Goal: Navigation & Orientation: Locate item on page

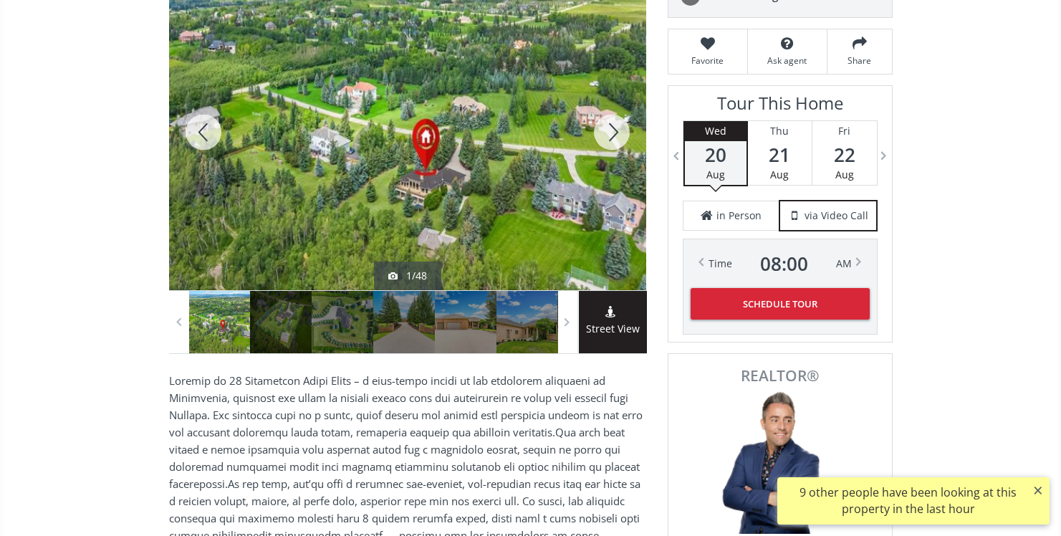
scroll to position [235, 0]
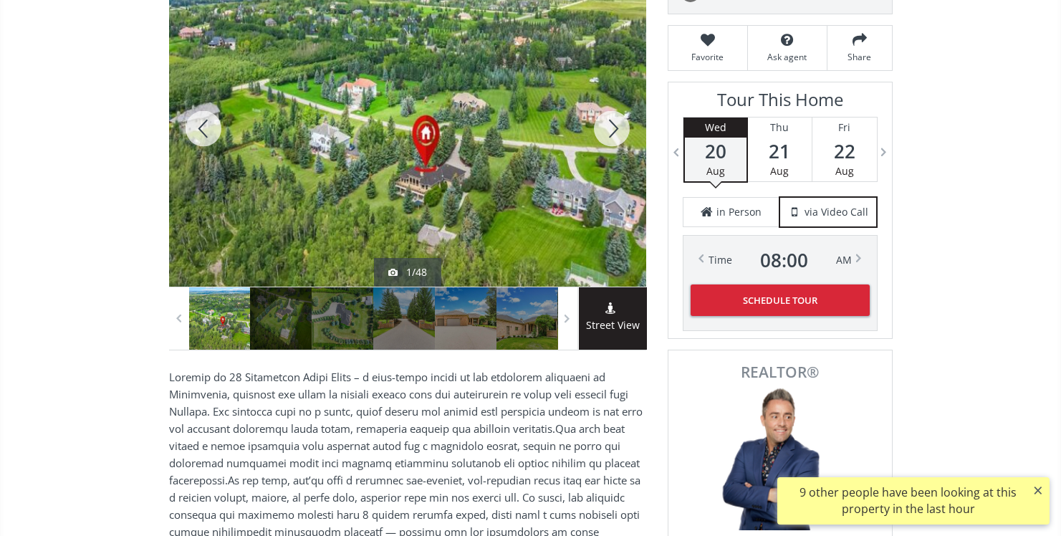
click at [604, 134] on div at bounding box center [612, 129] width 69 height 316
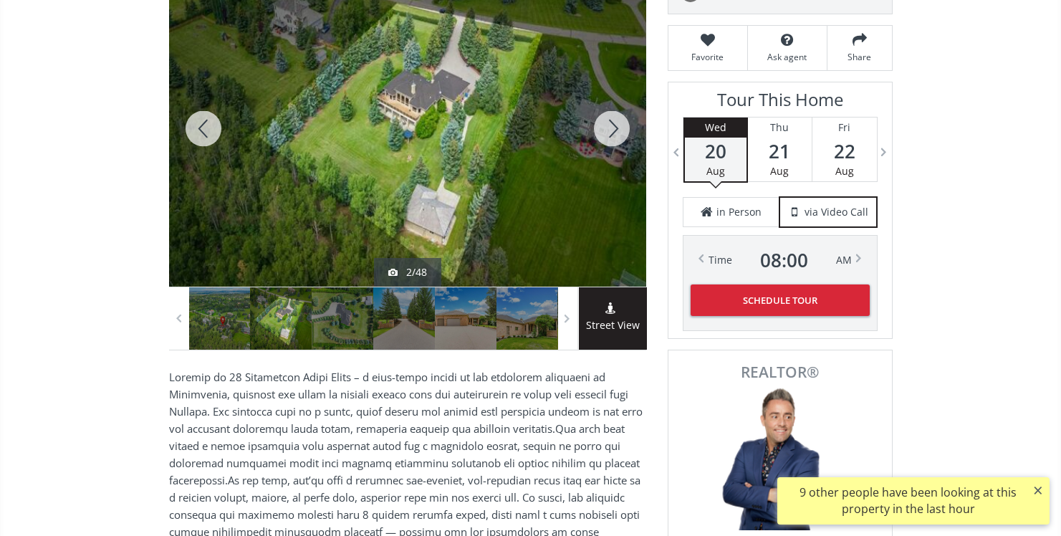
click at [608, 131] on div at bounding box center [612, 129] width 69 height 316
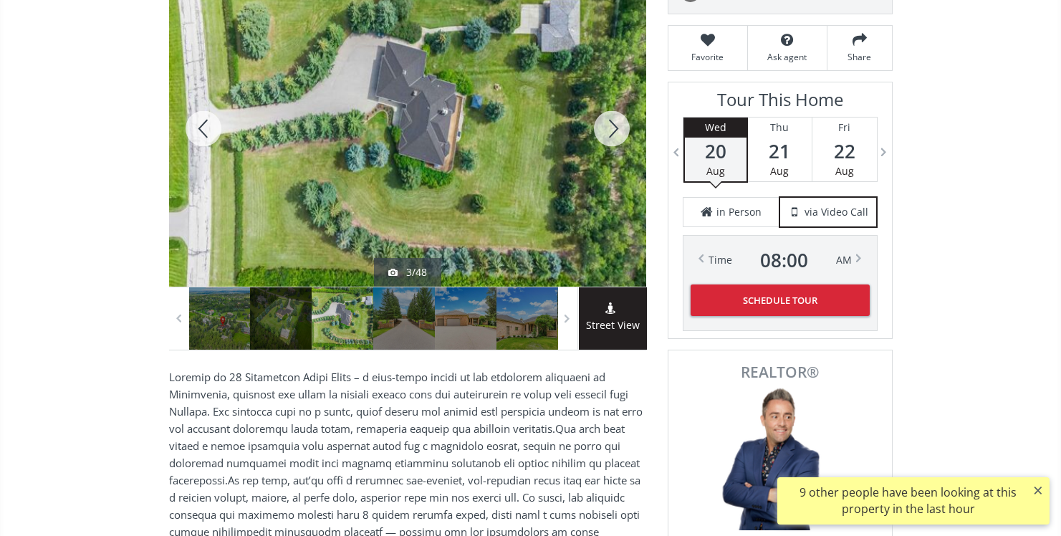
click at [200, 120] on div at bounding box center [203, 129] width 69 height 316
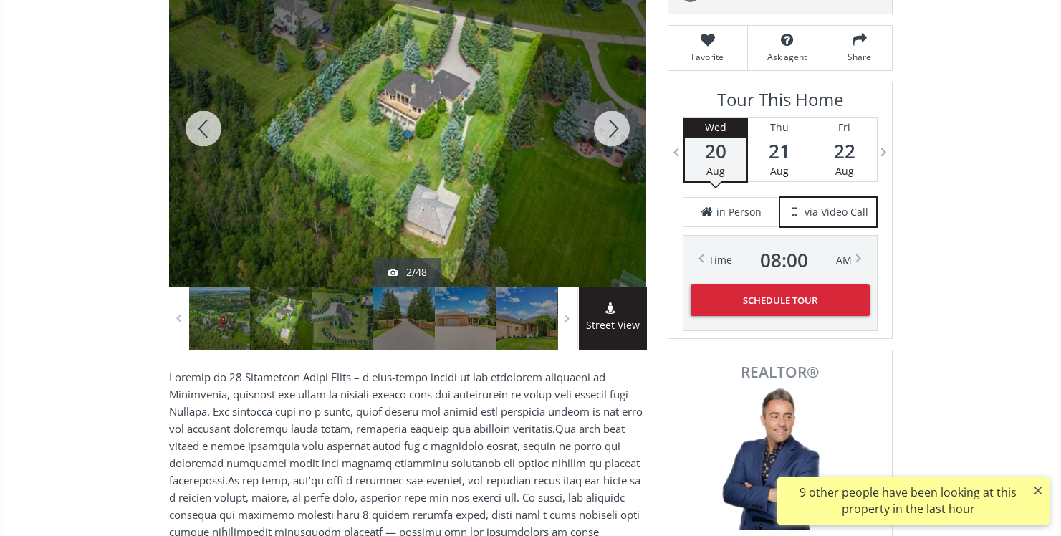
click at [627, 136] on div at bounding box center [612, 129] width 69 height 316
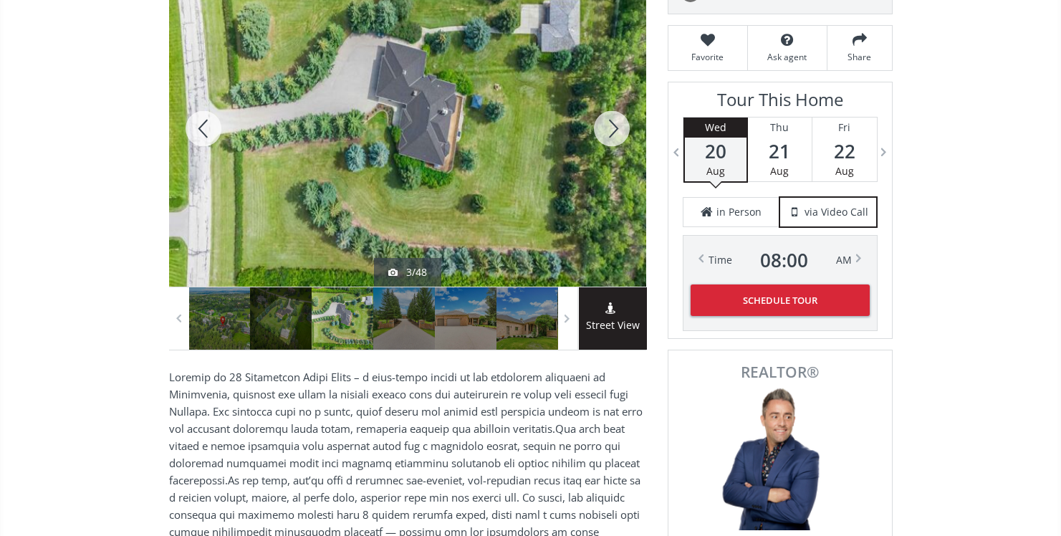
click at [627, 136] on div at bounding box center [612, 129] width 69 height 316
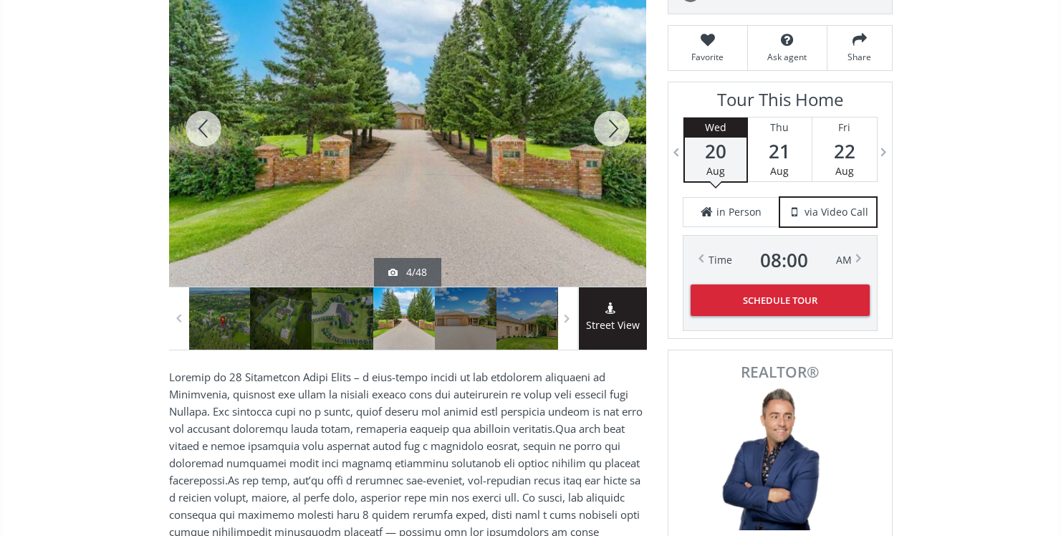
click at [627, 136] on div at bounding box center [612, 129] width 69 height 316
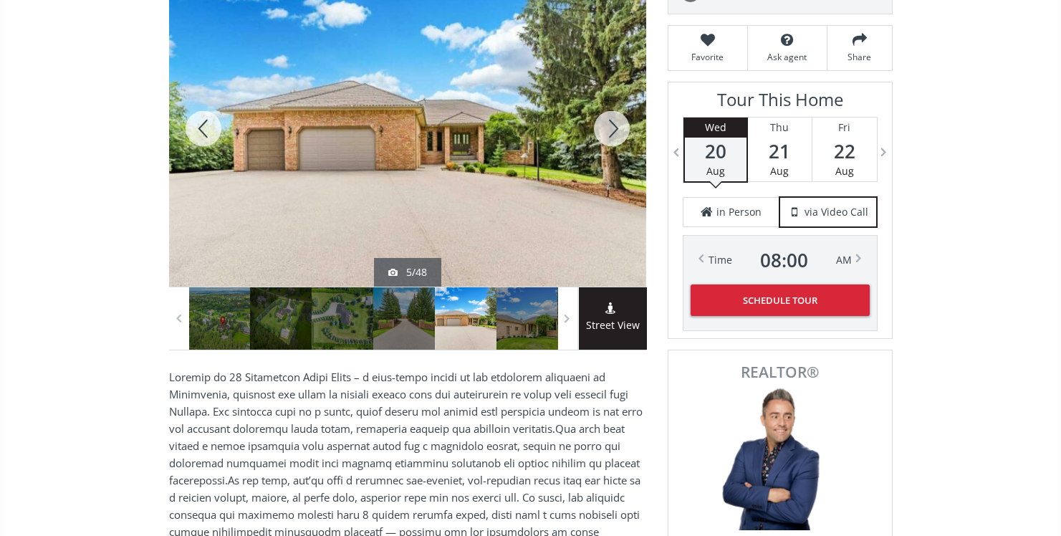
click at [627, 136] on div at bounding box center [612, 129] width 69 height 316
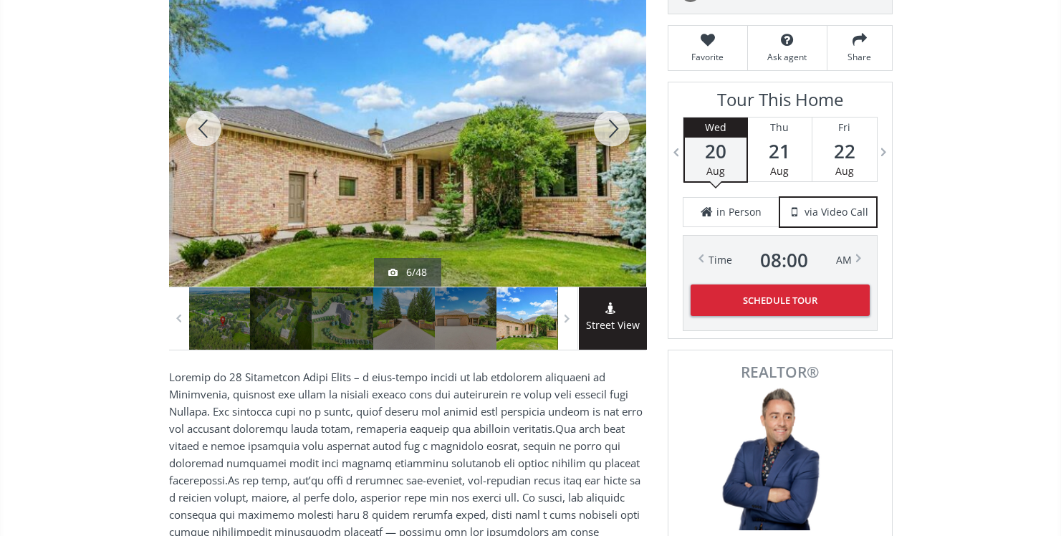
click at [627, 136] on div at bounding box center [612, 129] width 69 height 316
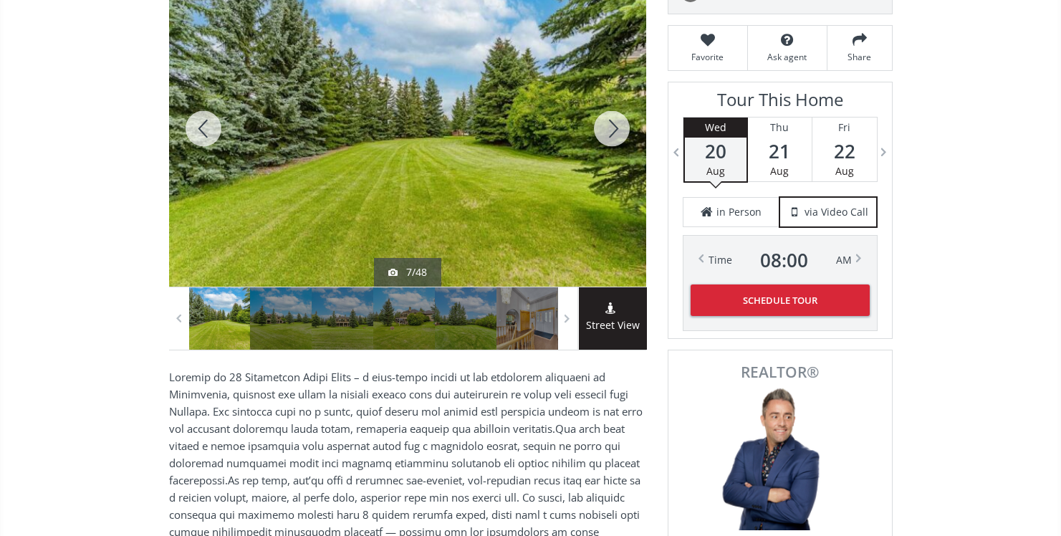
click at [627, 136] on div at bounding box center [612, 129] width 69 height 316
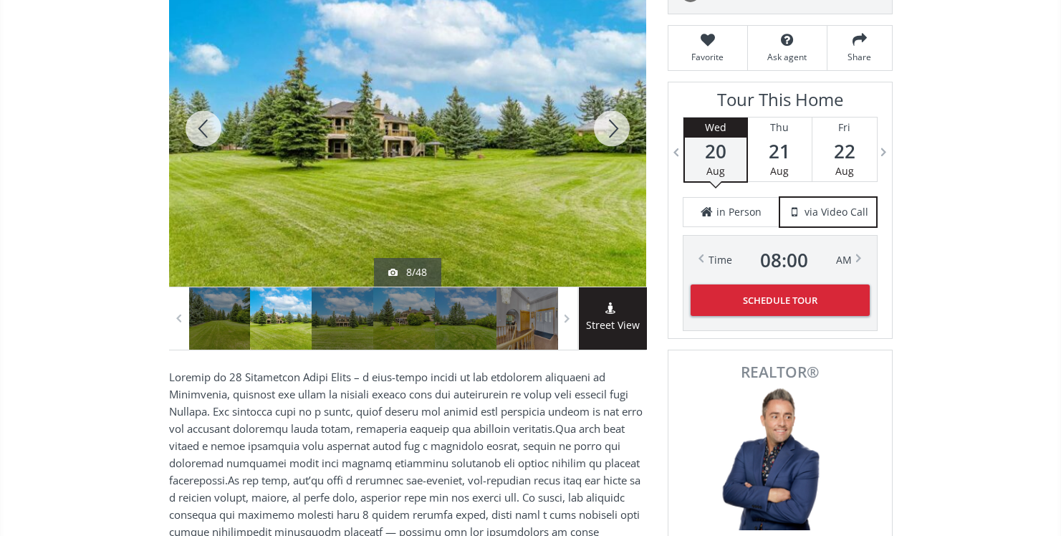
click at [627, 136] on div at bounding box center [612, 129] width 69 height 316
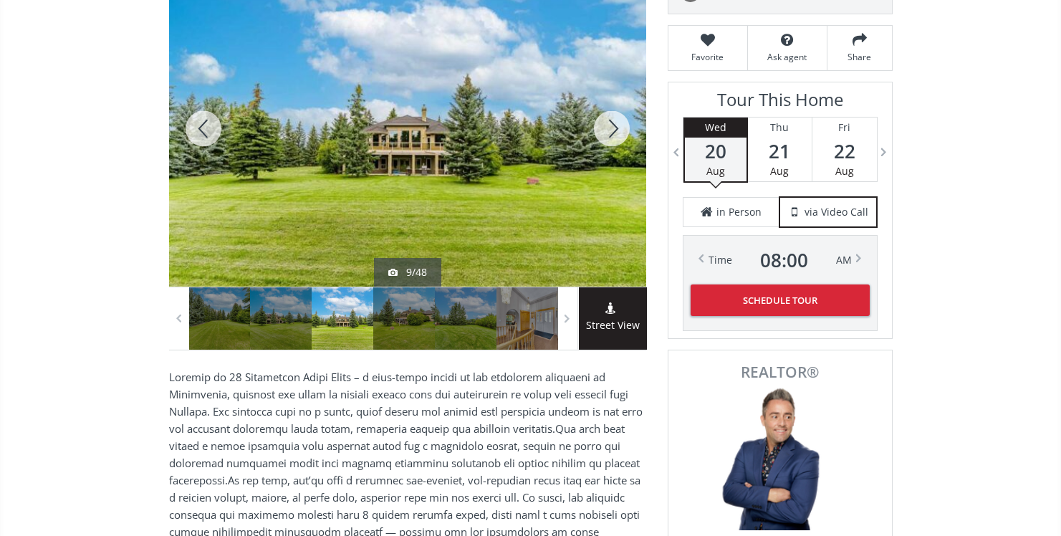
click at [628, 136] on div at bounding box center [612, 129] width 69 height 316
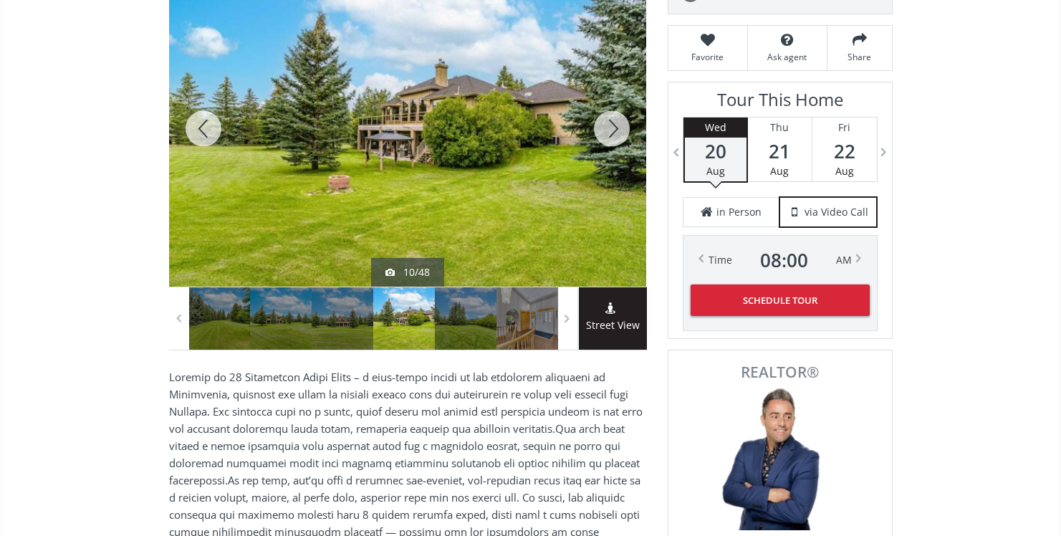
click at [627, 145] on div at bounding box center [612, 129] width 69 height 316
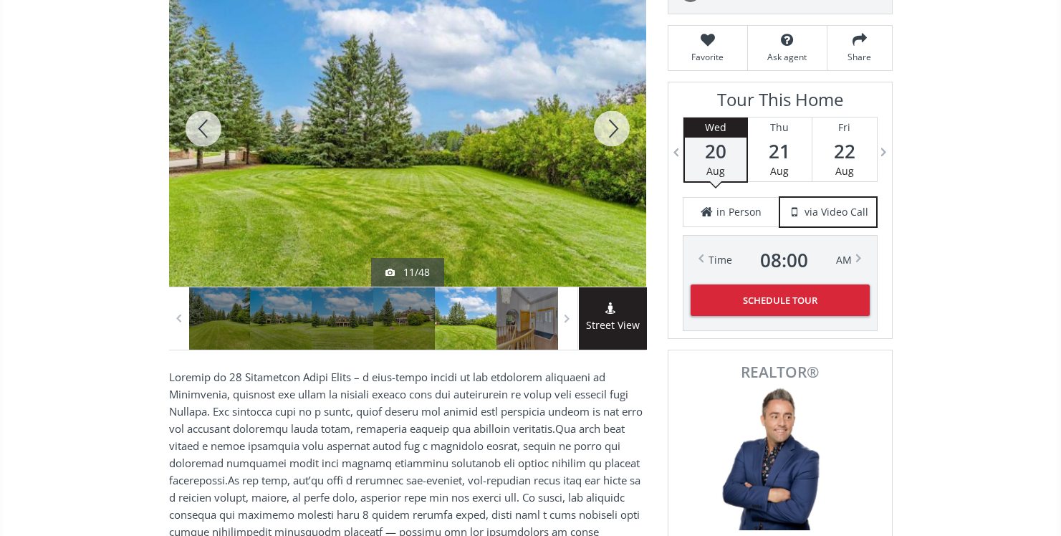
click at [619, 125] on div at bounding box center [612, 129] width 69 height 316
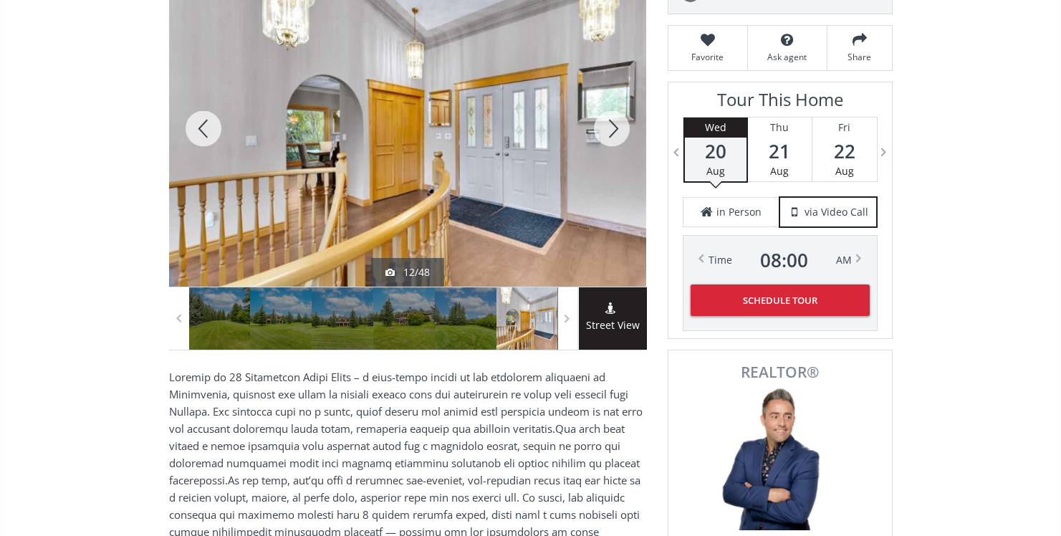
click at [619, 125] on div at bounding box center [612, 129] width 69 height 316
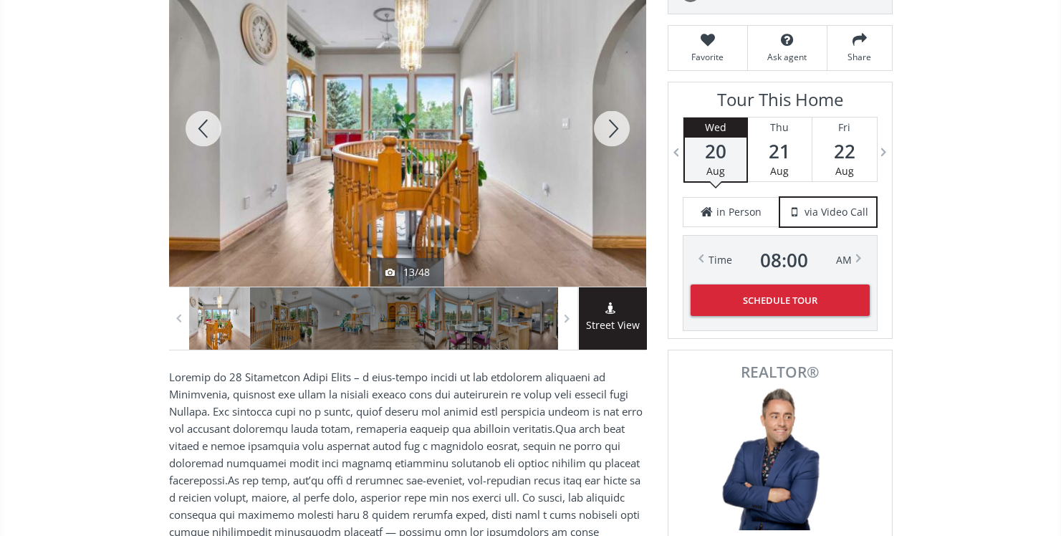
click at [619, 125] on div at bounding box center [612, 129] width 69 height 316
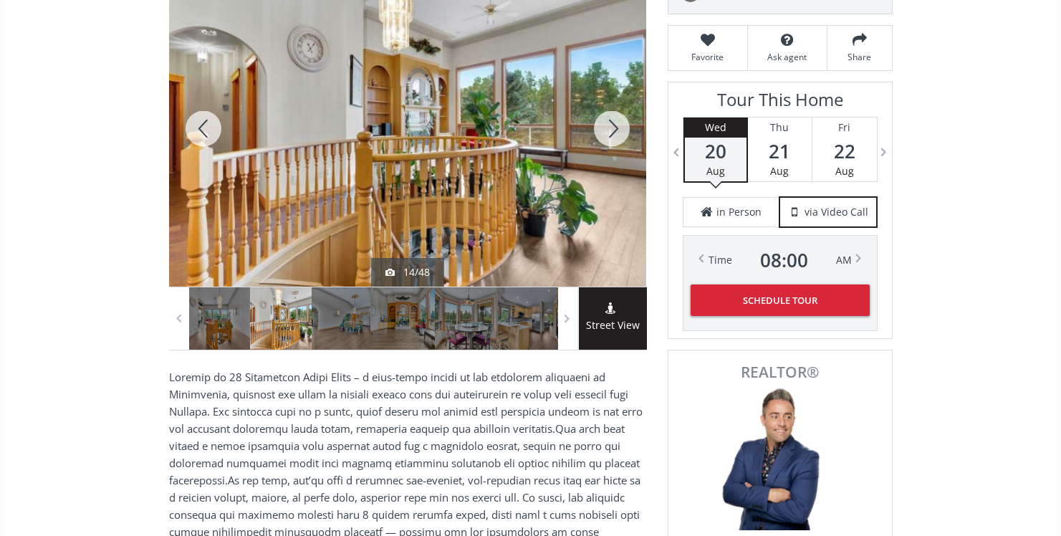
click at [619, 125] on div at bounding box center [612, 129] width 69 height 316
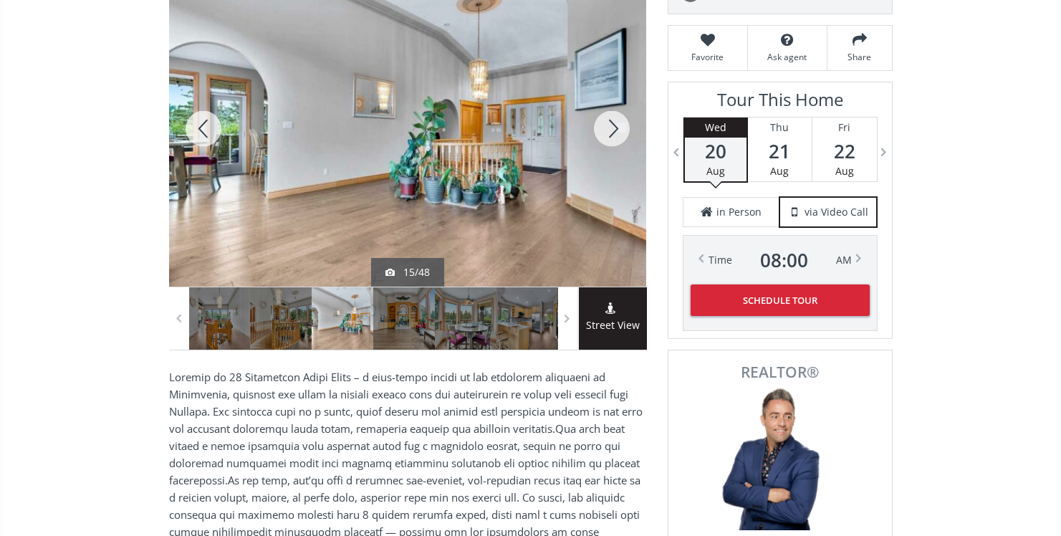
click at [619, 125] on div at bounding box center [612, 129] width 69 height 316
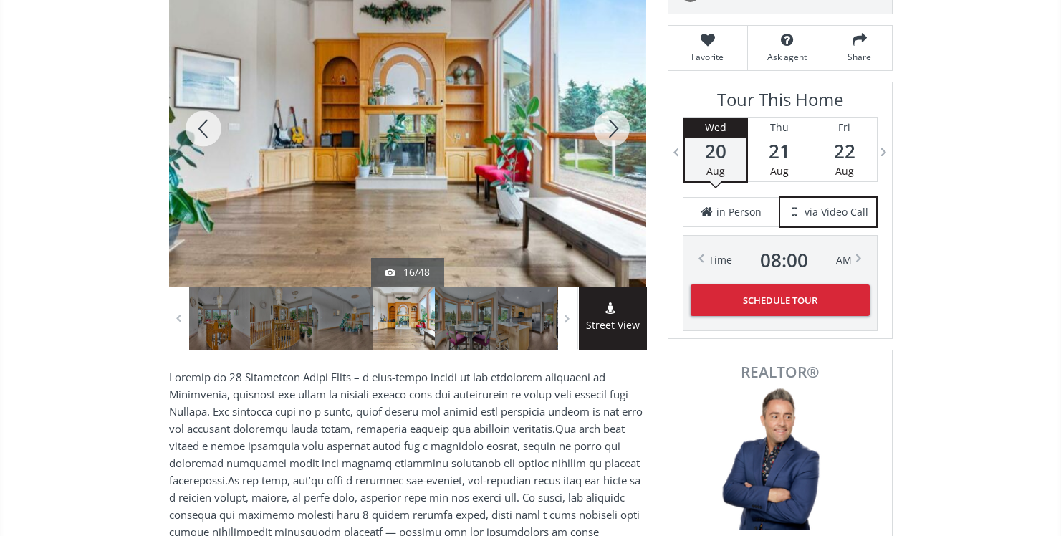
click at [619, 125] on div at bounding box center [612, 129] width 69 height 316
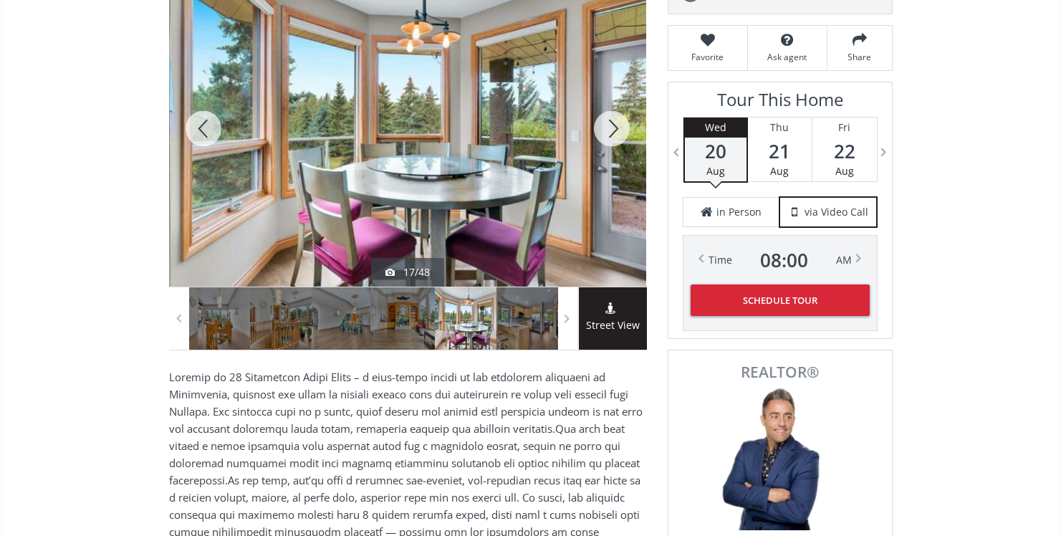
click at [619, 125] on div at bounding box center [612, 129] width 69 height 316
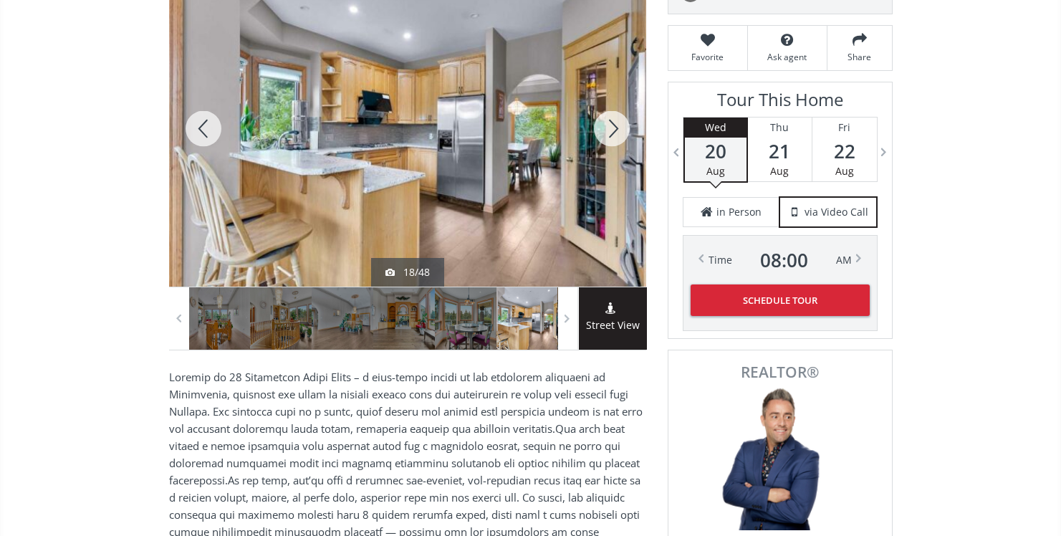
click at [619, 123] on div at bounding box center [612, 129] width 69 height 316
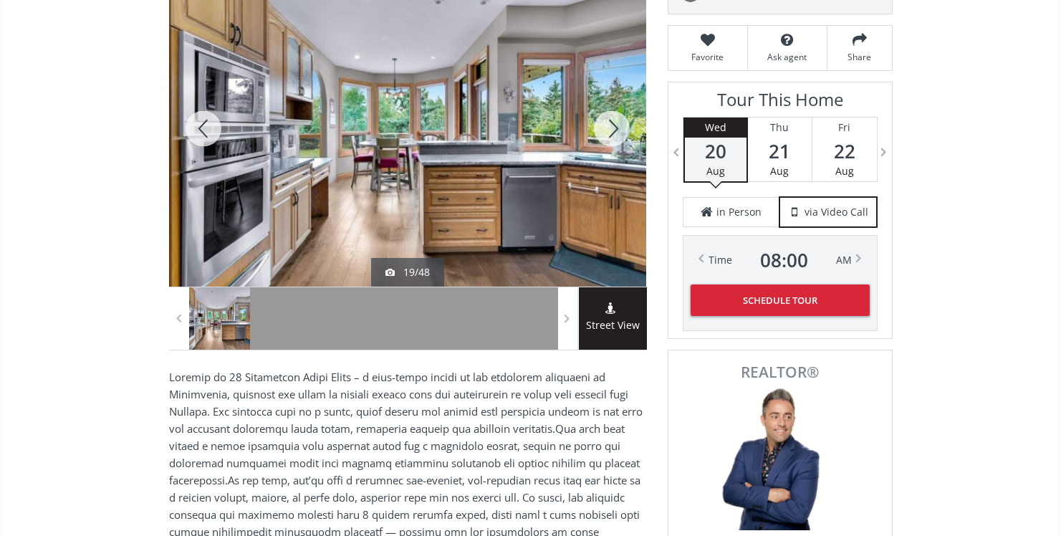
click at [619, 123] on div at bounding box center [612, 129] width 69 height 316
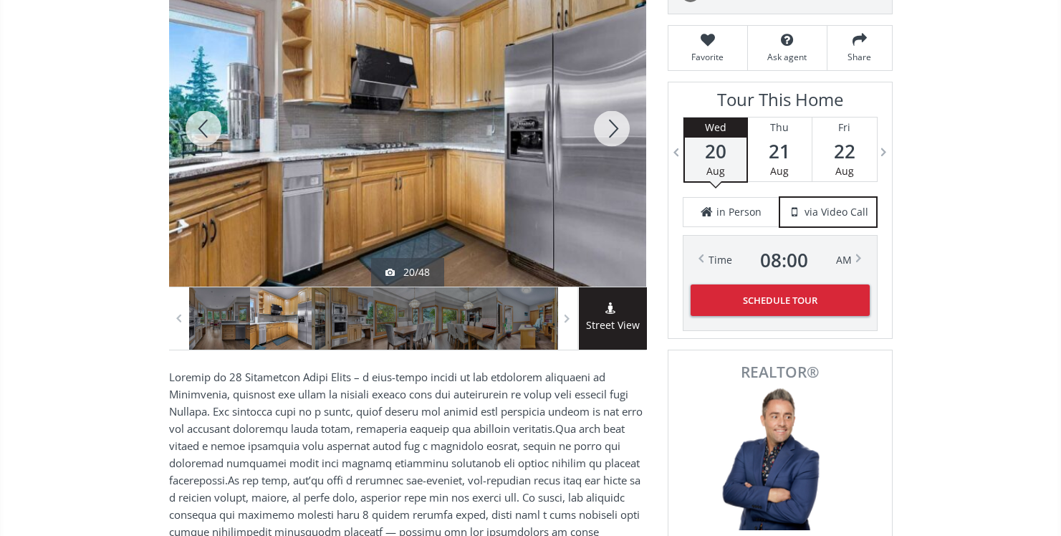
click at [619, 123] on div at bounding box center [612, 129] width 69 height 316
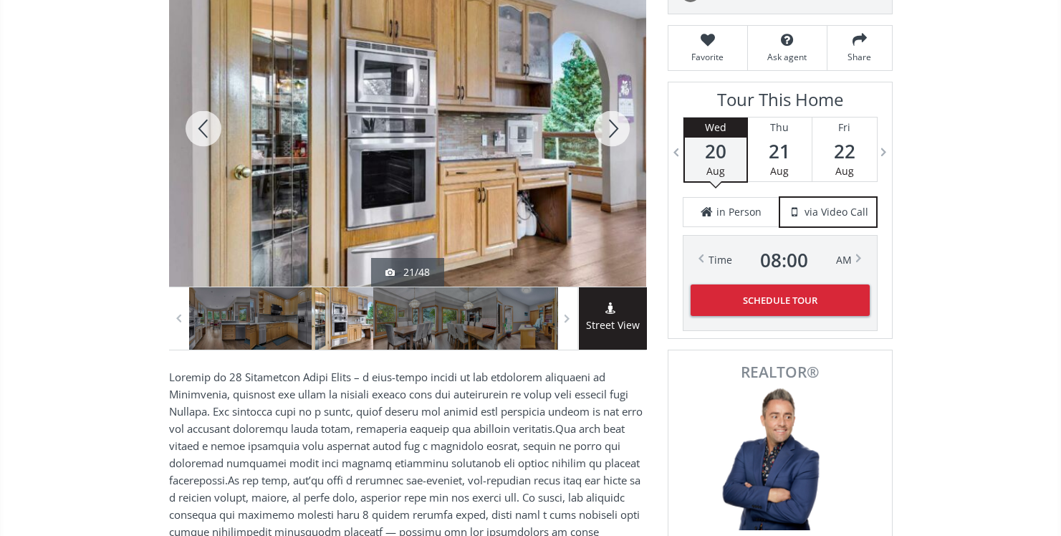
click at [619, 123] on div at bounding box center [612, 129] width 69 height 316
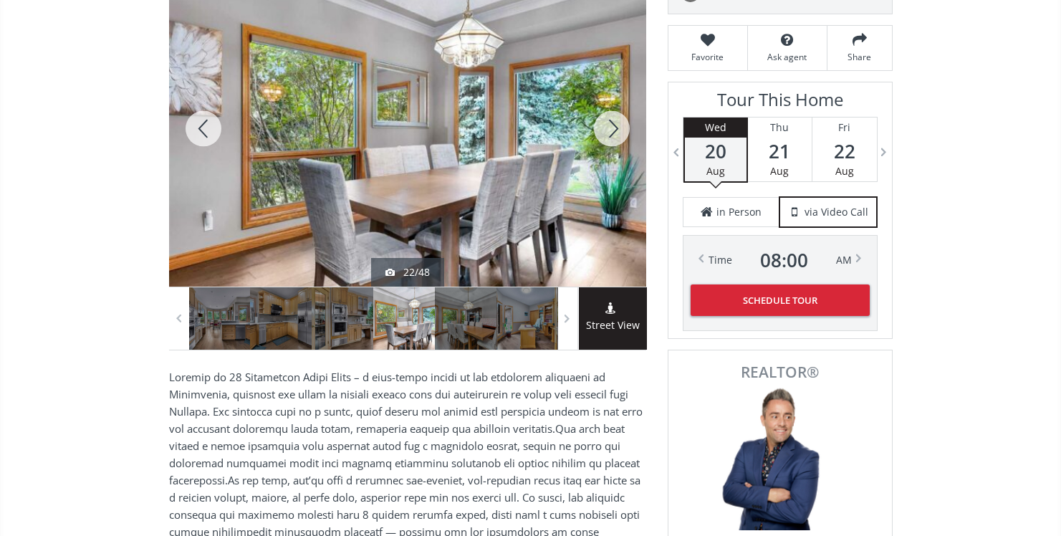
click at [619, 123] on div at bounding box center [612, 129] width 69 height 316
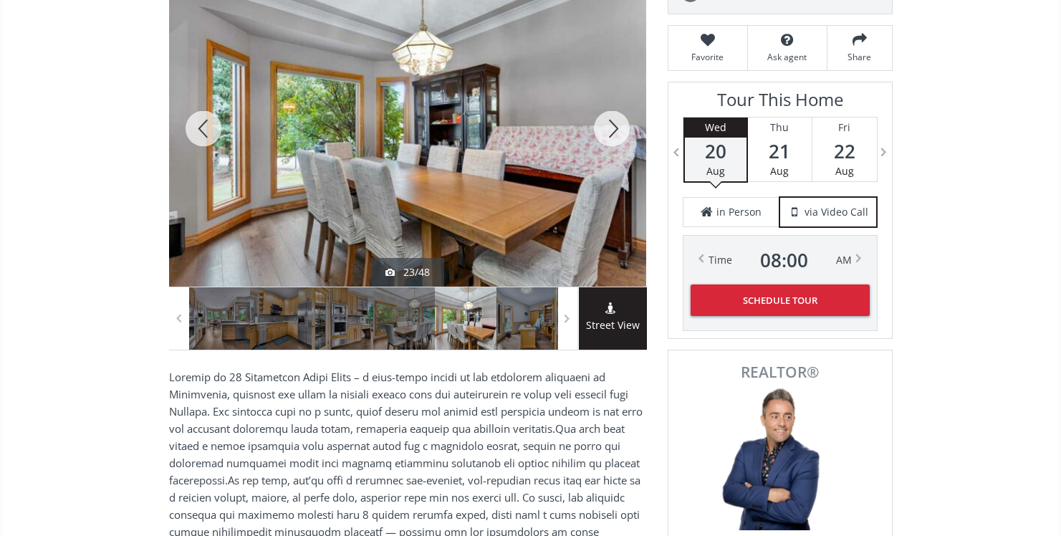
click at [619, 123] on div at bounding box center [612, 129] width 69 height 316
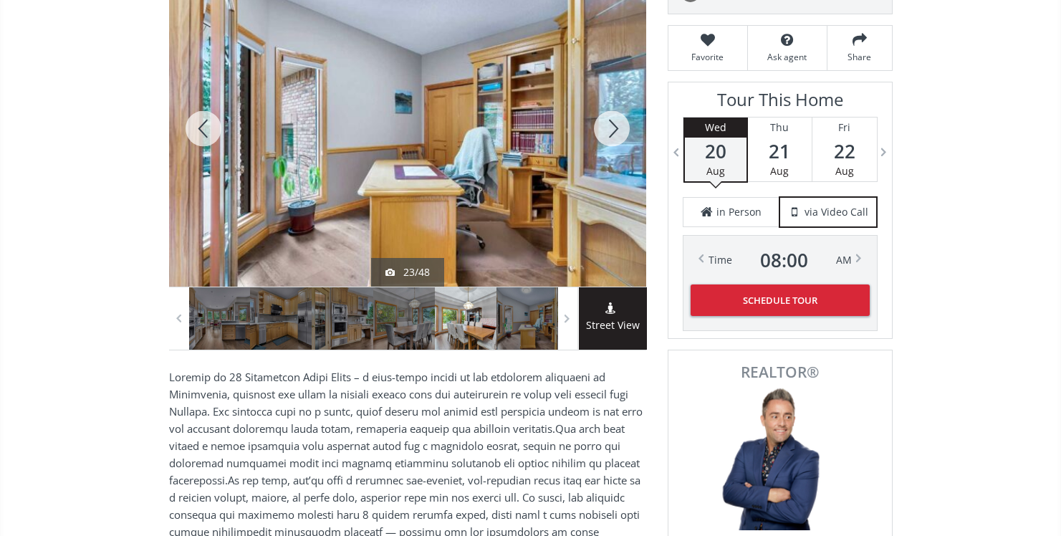
click at [619, 123] on div at bounding box center [612, 129] width 69 height 316
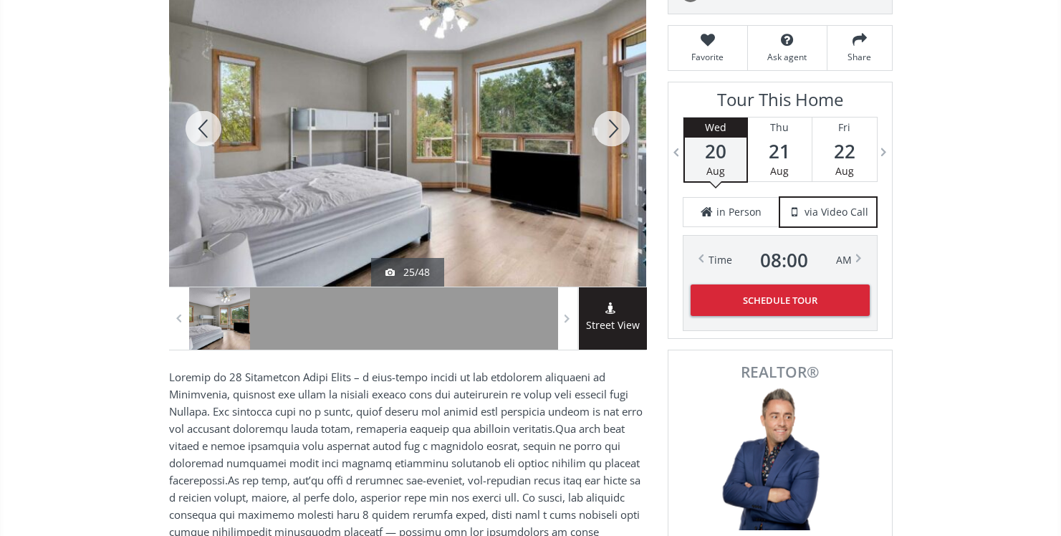
click at [619, 123] on div at bounding box center [612, 129] width 69 height 316
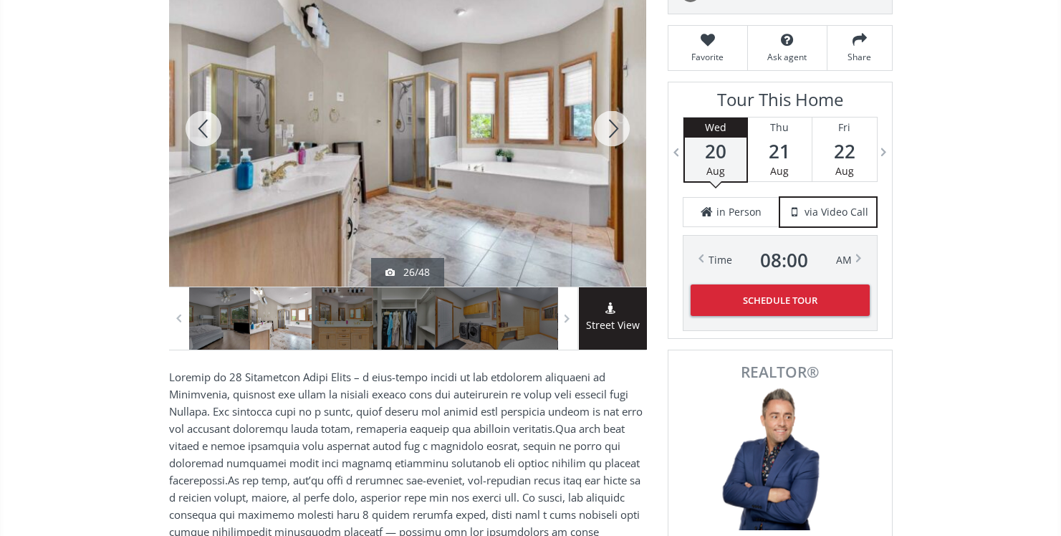
click at [619, 135] on div at bounding box center [612, 129] width 69 height 316
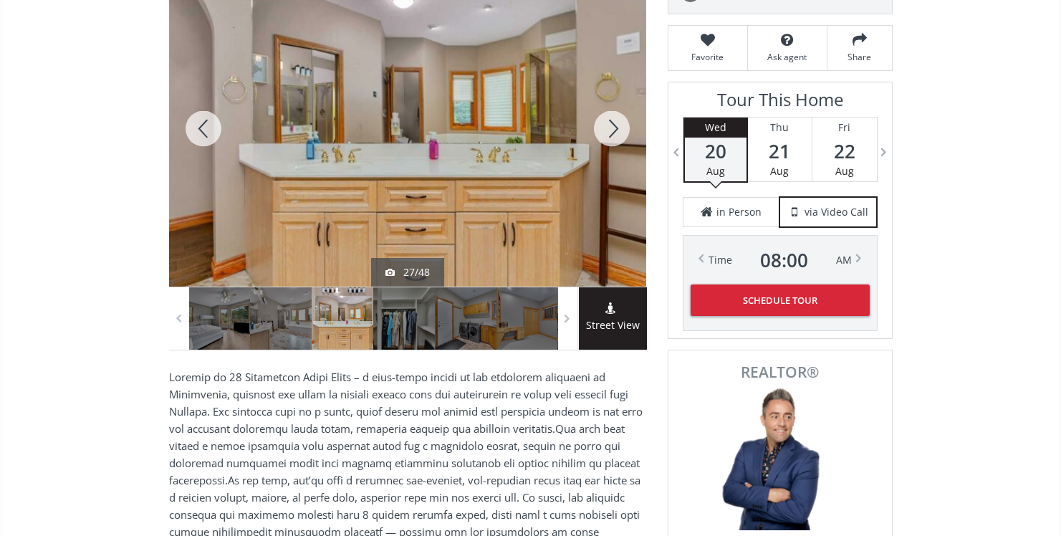
click at [619, 135] on div at bounding box center [612, 129] width 69 height 316
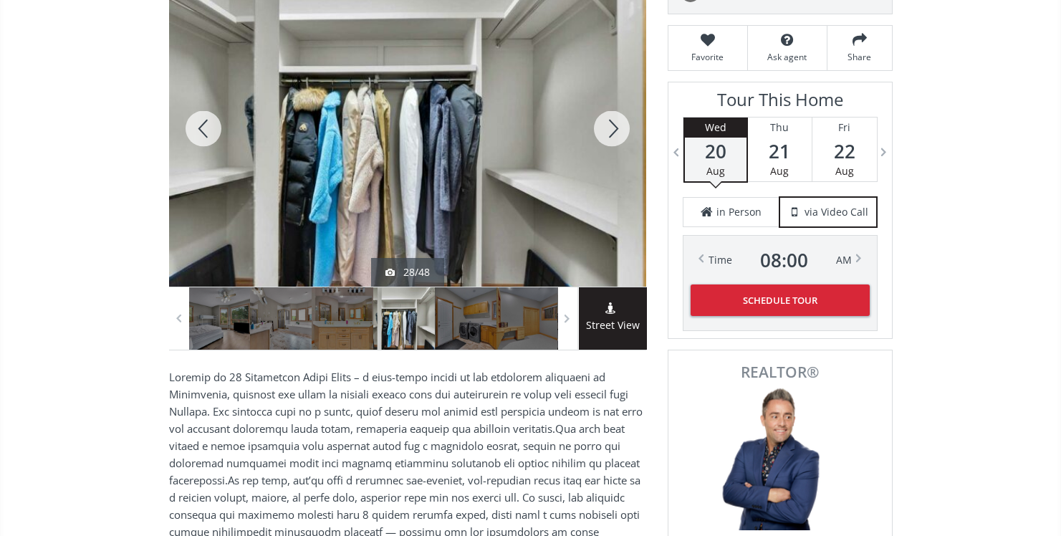
click at [619, 135] on div at bounding box center [612, 129] width 69 height 316
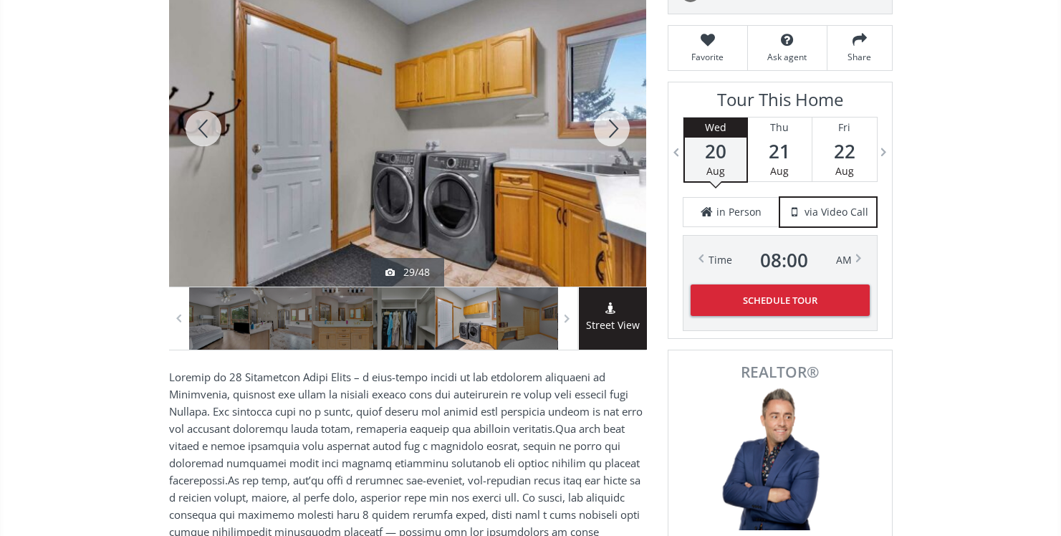
click at [619, 135] on div at bounding box center [612, 129] width 69 height 316
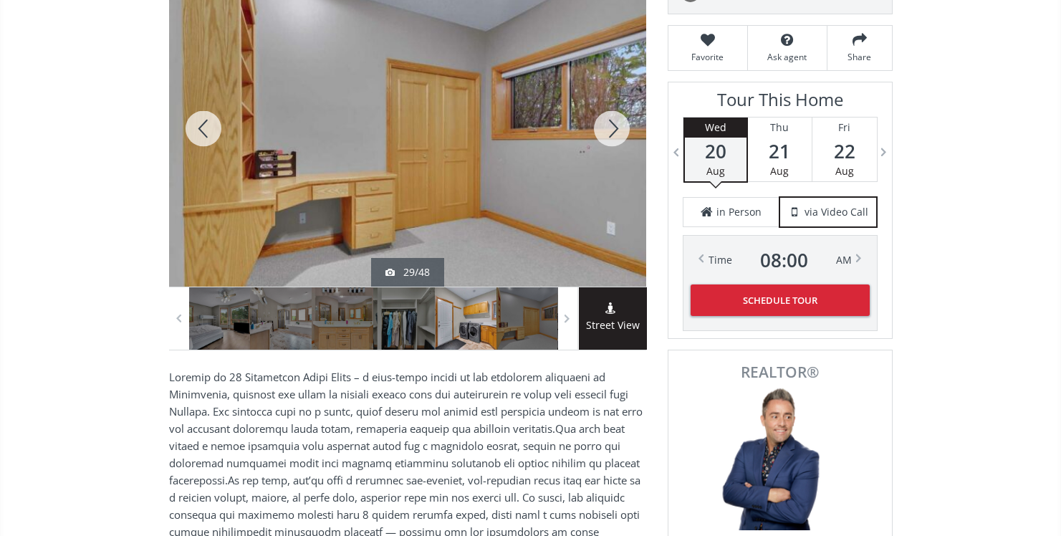
click at [619, 135] on div at bounding box center [612, 129] width 69 height 316
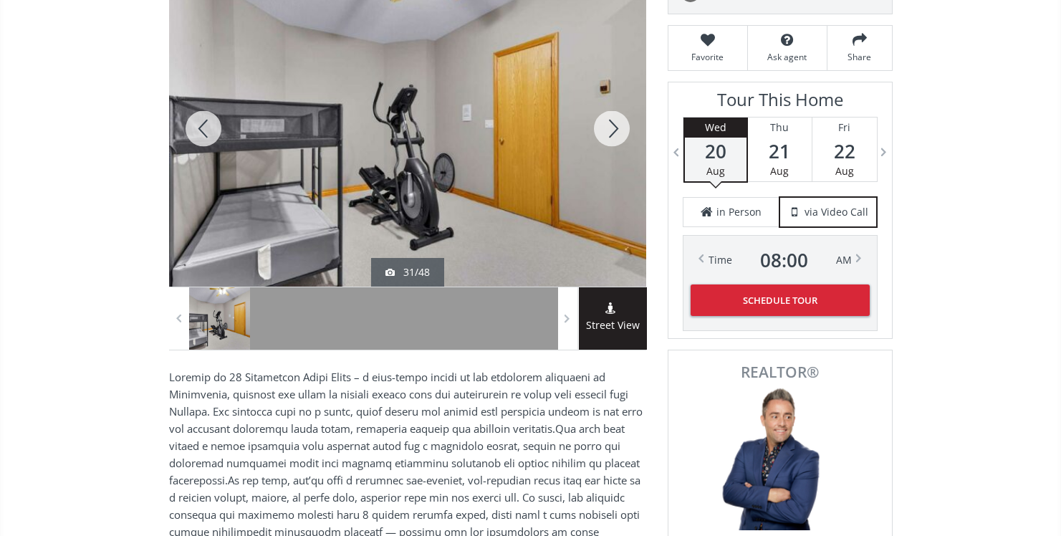
click at [619, 135] on div at bounding box center [612, 129] width 69 height 316
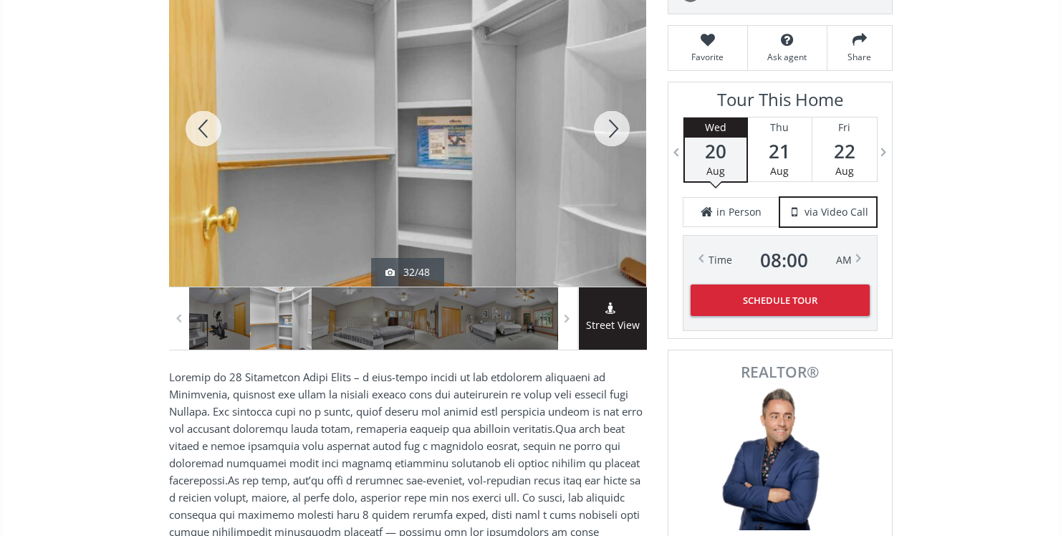
click at [619, 135] on div at bounding box center [612, 129] width 69 height 316
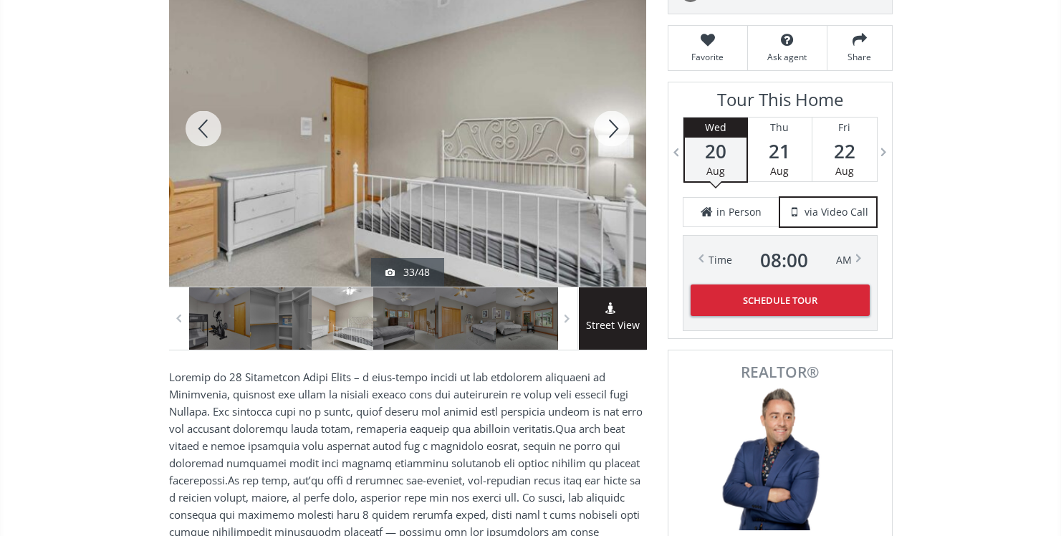
click at [619, 134] on div at bounding box center [612, 129] width 69 height 316
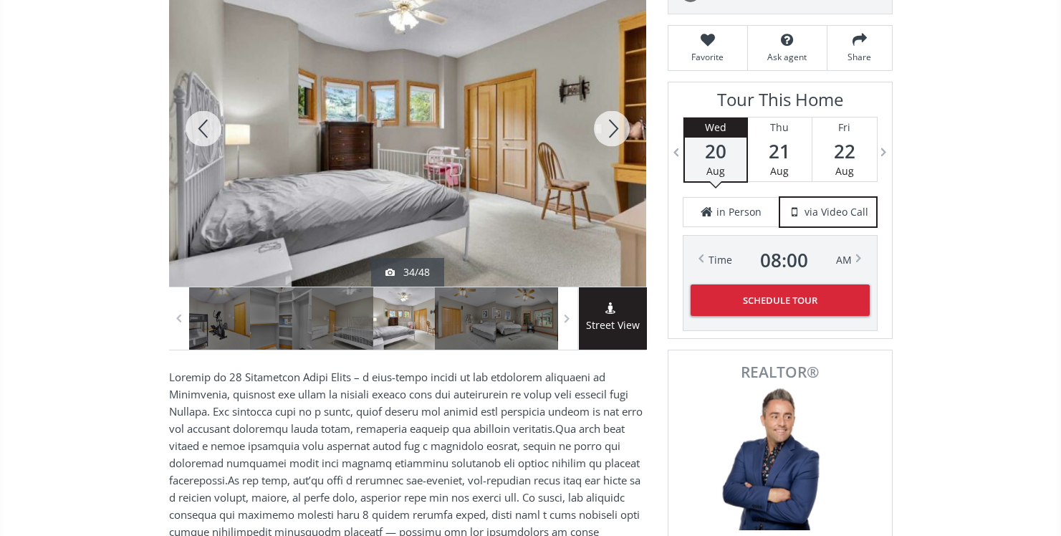
click at [619, 134] on div at bounding box center [612, 129] width 69 height 316
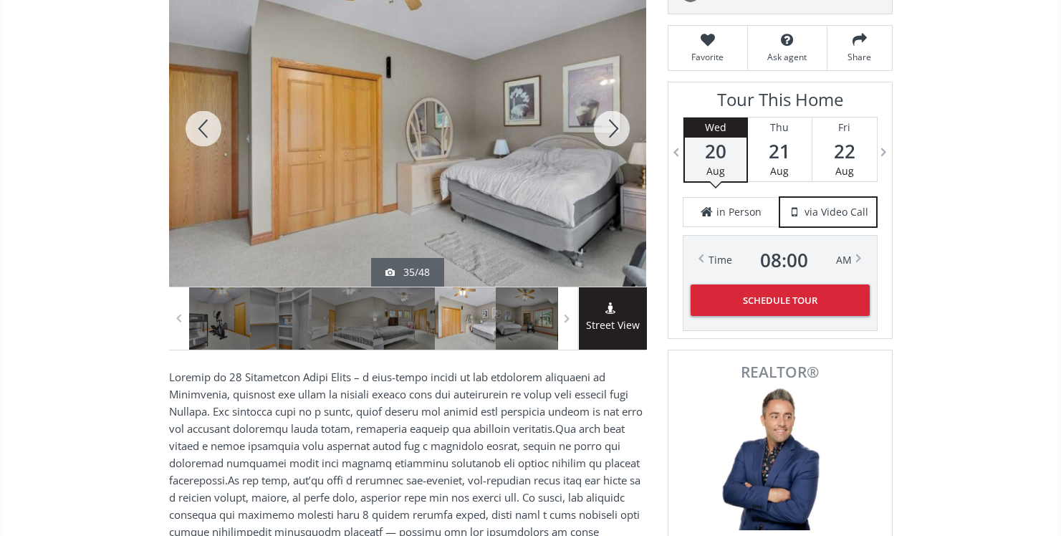
click at [619, 134] on div at bounding box center [612, 129] width 69 height 316
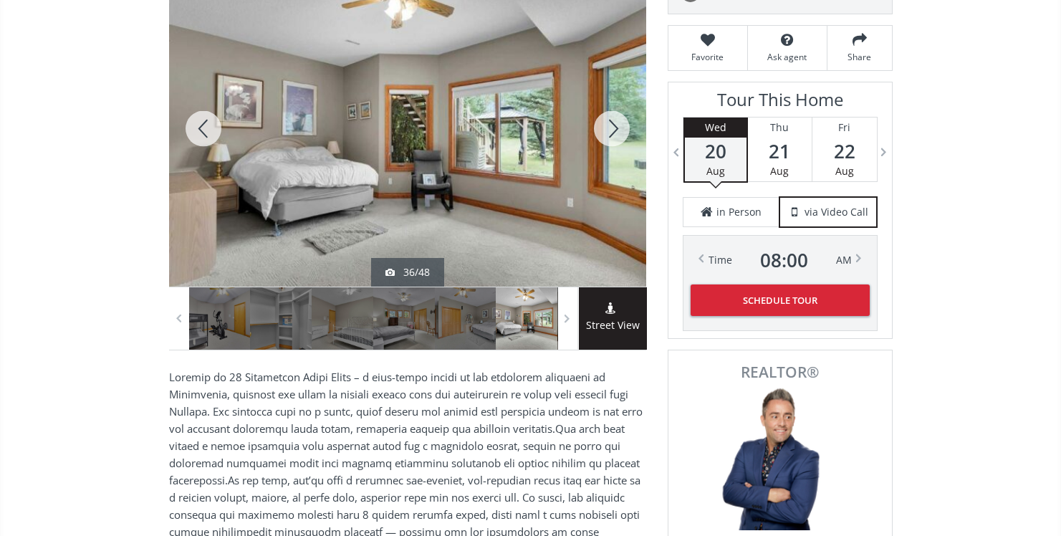
click at [619, 134] on div at bounding box center [612, 129] width 69 height 316
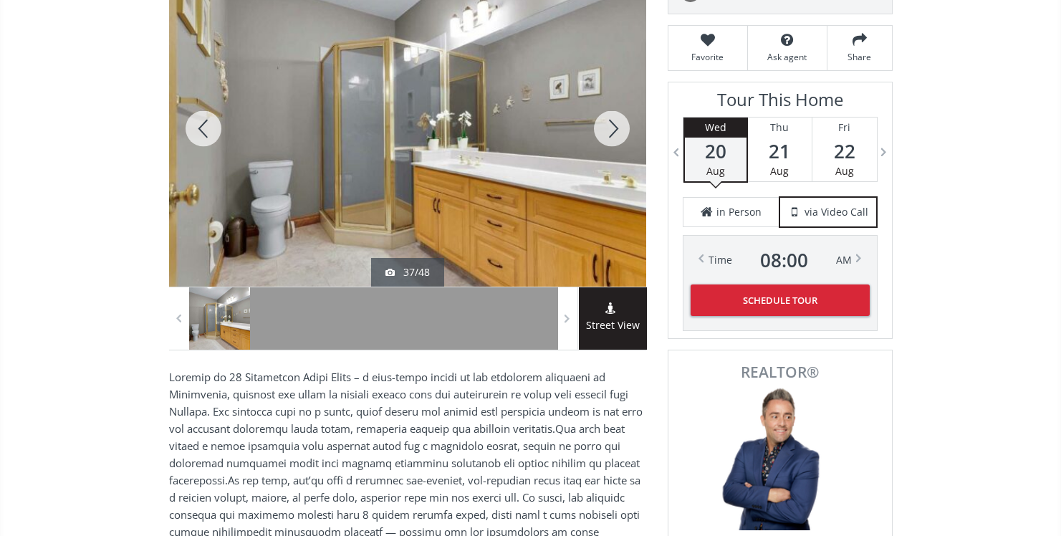
click at [619, 134] on div at bounding box center [612, 129] width 69 height 316
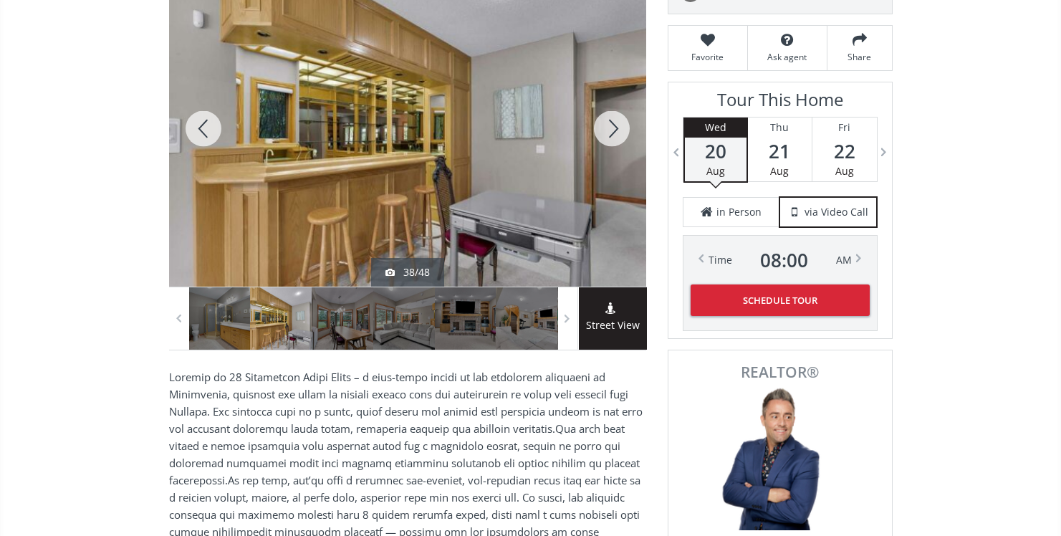
click at [619, 134] on div at bounding box center [612, 129] width 69 height 316
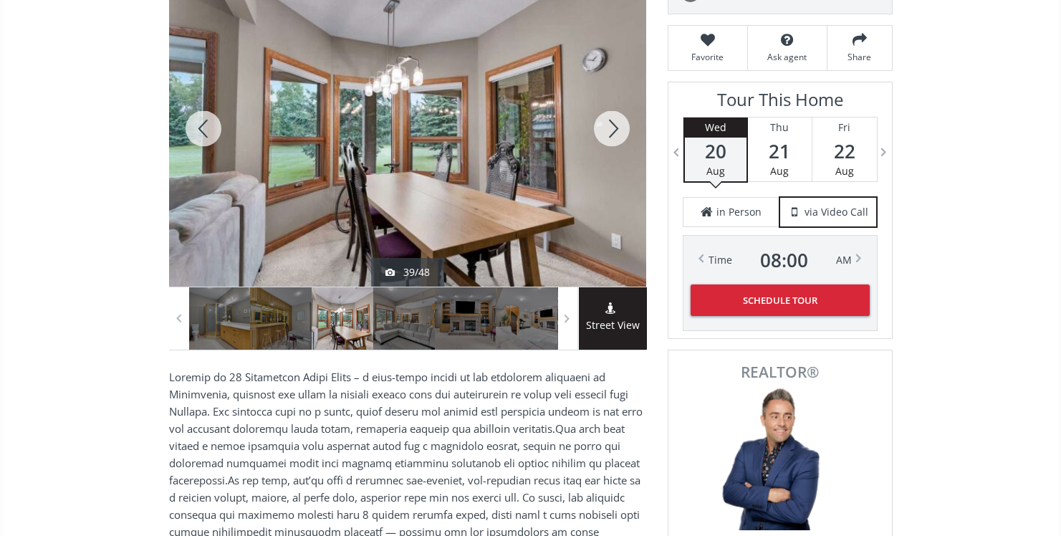
click at [619, 134] on div at bounding box center [612, 129] width 69 height 316
